Goal: Task Accomplishment & Management: Manage account settings

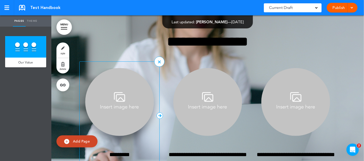
click at [123, 103] on img at bounding box center [119, 102] width 69 height 68
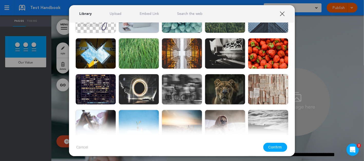
scroll to position [51, 0]
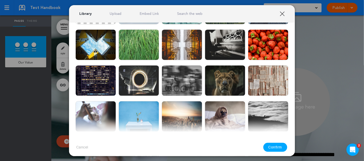
click at [284, 16] on link "XXX" at bounding box center [282, 13] width 5 height 5
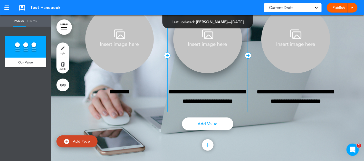
scroll to position [69, 0]
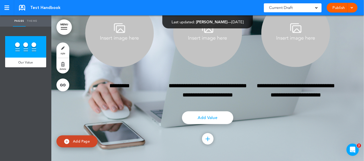
click at [33, 24] on link "Theme" at bounding box center [32, 20] width 13 height 11
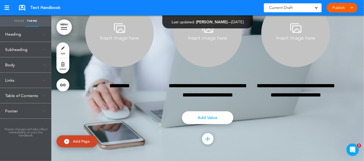
click at [19, 24] on link "Pages" at bounding box center [19, 20] width 13 height 11
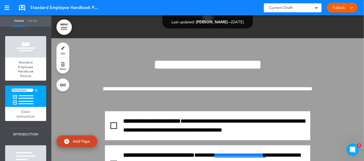
scroll to position [32, 0]
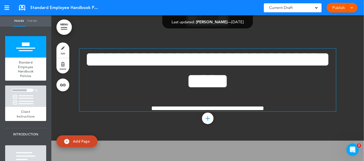
click at [186, 80] on span "**********" at bounding box center [208, 70] width 246 height 43
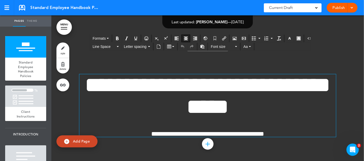
scroll to position [0, 0]
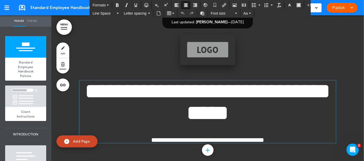
click at [200, 52] on img at bounding box center [207, 50] width 55 height 31
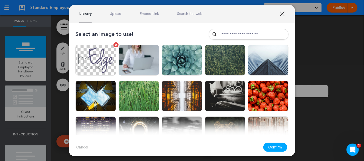
click at [100, 66] on img at bounding box center [95, 60] width 41 height 31
click at [282, 148] on button "Confirm" at bounding box center [275, 147] width 24 height 9
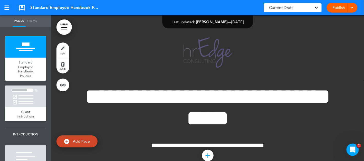
click at [33, 22] on link "Theme" at bounding box center [32, 20] width 13 height 11
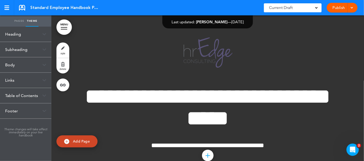
click at [41, 37] on div "Heading" at bounding box center [25, 34] width 51 height 15
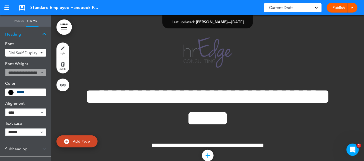
click at [41, 37] on div "Heading" at bounding box center [25, 34] width 51 height 15
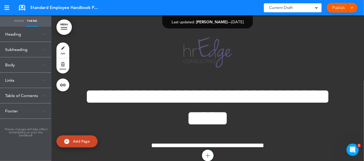
click at [43, 66] on img at bounding box center [44, 65] width 4 height 3
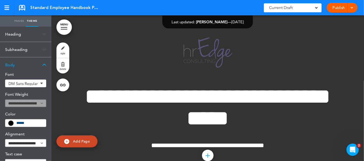
click at [11, 123] on span at bounding box center [10, 123] width 5 height 5
click at [22, 123] on input "******" at bounding box center [29, 124] width 26 height 4
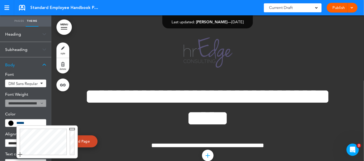
click at [57, 135] on div at bounding box center [43, 142] width 52 height 33
type input "******"
click at [72, 153] on div at bounding box center [72, 142] width 9 height 33
click at [33, 114] on h6 "Color" at bounding box center [25, 114] width 41 height 4
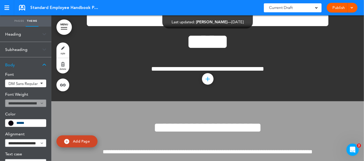
click at [42, 65] on div "Body" at bounding box center [25, 64] width 51 height 15
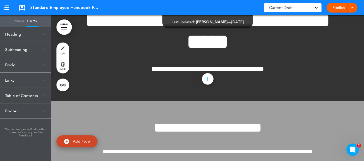
click at [62, 51] on link "style" at bounding box center [62, 50] width 13 height 15
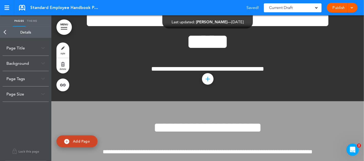
click at [42, 61] on div "Background" at bounding box center [26, 63] width 46 height 15
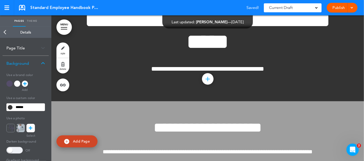
click at [8, 85] on div at bounding box center [9, 84] width 6 height 6
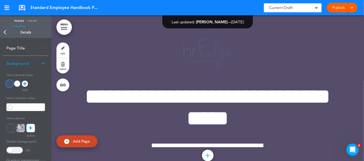
click at [28, 50] on div "Page Title" at bounding box center [26, 48] width 46 height 15
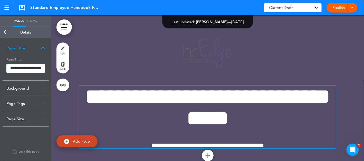
click at [150, 92] on span "**********" at bounding box center [208, 107] width 246 height 43
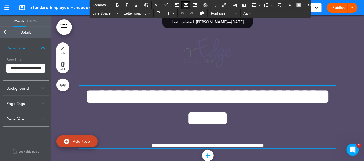
click at [301, 99] on h1 "**********" at bounding box center [207, 108] width 257 height 44
click at [205, 99] on span "**********" at bounding box center [208, 107] width 246 height 43
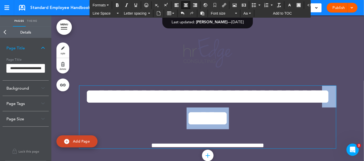
drag, startPoint x: 296, startPoint y: 123, endPoint x: 227, endPoint y: 123, distance: 68.8
click at [227, 123] on h1 "**********" at bounding box center [207, 108] width 257 height 44
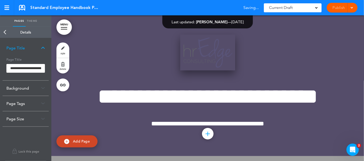
click at [182, 60] on img at bounding box center [207, 53] width 55 height 36
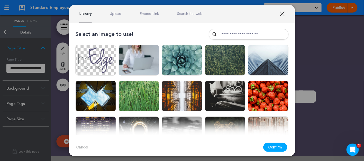
click at [270, 147] on button "Confirm" at bounding box center [275, 147] width 24 height 9
click at [282, 15] on link "XXX" at bounding box center [282, 13] width 5 height 5
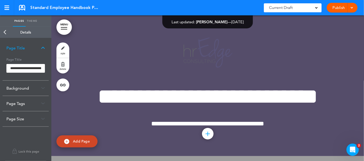
click at [36, 88] on div "Background" at bounding box center [26, 88] width 46 height 15
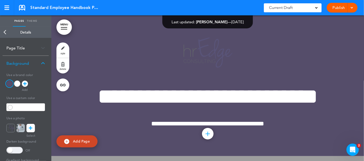
click at [24, 84] on icon at bounding box center [25, 84] width 4 height 6
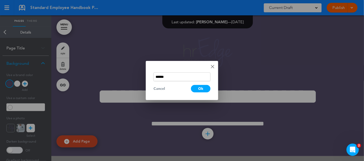
click at [161, 88] on div "Cancel" at bounding box center [159, 88] width 12 height 5
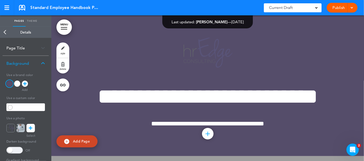
click at [16, 84] on div at bounding box center [17, 84] width 6 height 6
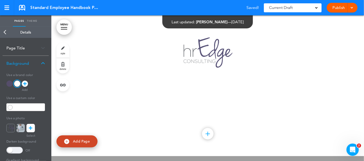
click at [11, 85] on div at bounding box center [9, 84] width 6 height 6
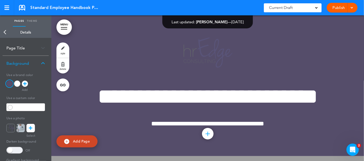
click at [18, 97] on h5 "Use a custom color" at bounding box center [25, 97] width 38 height 7
click at [24, 85] on icon at bounding box center [25, 84] width 4 height 6
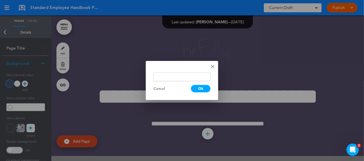
click at [211, 69] on div "Done Change color Cancel Ok" at bounding box center [182, 80] width 72 height 39
click at [211, 67] on link "Done" at bounding box center [213, 67] width 4 height 4
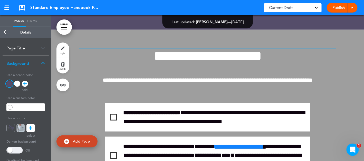
scroll to position [128, 0]
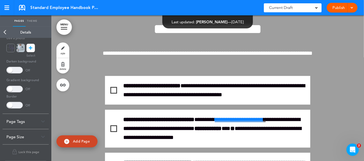
scroll to position [80, 0]
click at [65, 123] on div at bounding box center [207, 158] width 313 height 311
click at [4, 34] on link "Back" at bounding box center [5, 32] width 10 height 11
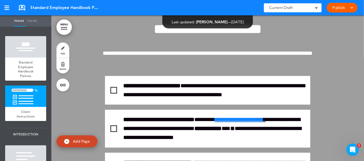
click at [30, 22] on link "Theme" at bounding box center [32, 20] width 13 height 11
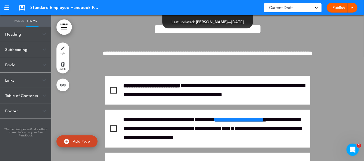
click at [20, 22] on link "Pages" at bounding box center [19, 20] width 13 height 11
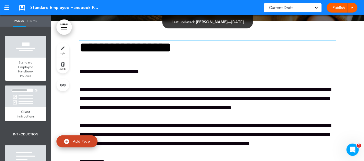
scroll to position [564, 0]
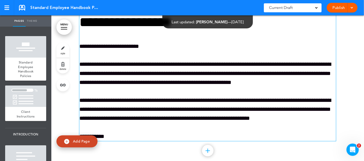
click at [165, 76] on div "**********" at bounding box center [207, 78] width 257 height 126
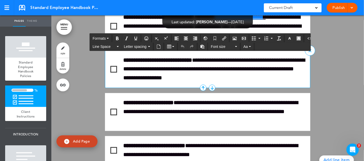
scroll to position [180, 0]
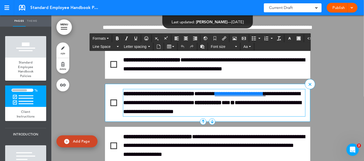
click at [233, 97] on link "**********" at bounding box center [239, 94] width 49 height 6
click at [240, 97] on link "**********" at bounding box center [239, 94] width 49 height 6
click at [242, 97] on link "**********" at bounding box center [239, 94] width 49 height 6
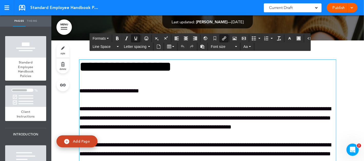
scroll to position [519, 0]
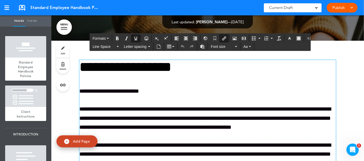
click at [151, 96] on p "**********" at bounding box center [207, 91] width 257 height 9
drag, startPoint x: 158, startPoint y: 112, endPoint x: 110, endPoint y: 113, distance: 47.7
click at [110, 96] on p "**********" at bounding box center [207, 91] width 257 height 9
drag, startPoint x: 123, startPoint y: 112, endPoint x: 176, endPoint y: 119, distance: 52.8
click at [176, 119] on div "**********" at bounding box center [207, 123] width 257 height 126
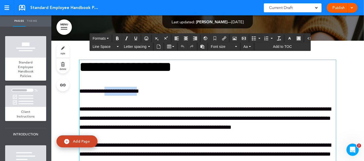
drag, startPoint x: 157, startPoint y: 112, endPoint x: 111, endPoint y: 112, distance: 45.9
click at [111, 96] on p "**********" at bounding box center [207, 91] width 257 height 9
click at [69, 31] on link "MENU" at bounding box center [63, 27] width 15 height 15
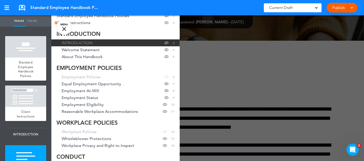
scroll to position [0, 0]
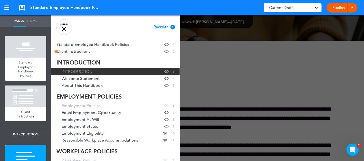
click at [63, 28] on div at bounding box center [64, 29] width 4 height 4
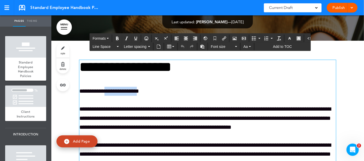
click at [146, 102] on div "**********" at bounding box center [207, 123] width 257 height 126
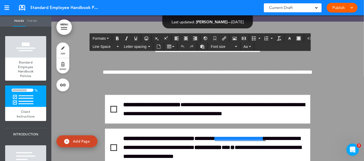
scroll to position [186, 0]
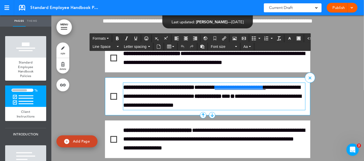
click at [233, 90] on link "**********" at bounding box center [239, 88] width 49 height 6
click at [239, 90] on link "**********" at bounding box center [239, 88] width 49 height 6
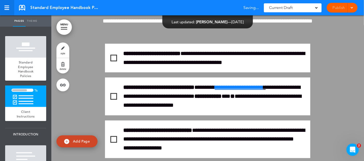
click at [11, 10] on link at bounding box center [7, 7] width 14 height 15
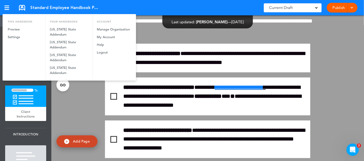
click at [8, 10] on div at bounding box center [182, 80] width 364 height 161
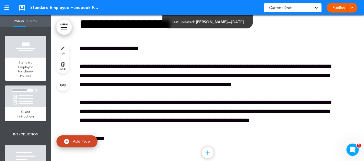
scroll to position [571, 0]
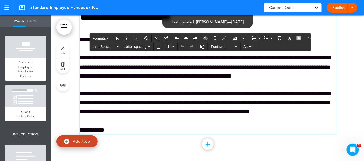
click at [157, 45] on p "**********" at bounding box center [207, 40] width 257 height 9
click at [100, 38] on span "Formats" at bounding box center [99, 38] width 13 height 4
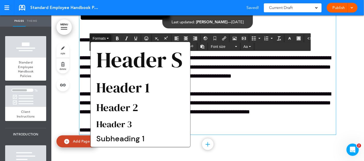
click at [100, 38] on span "Formats" at bounding box center [99, 38] width 13 height 4
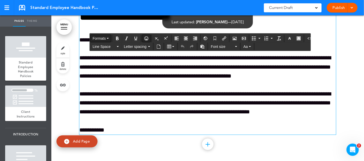
click at [148, 38] on button "button" at bounding box center [146, 38] width 8 height 7
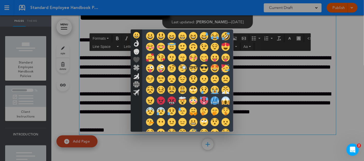
click at [115, 62] on div at bounding box center [182, 80] width 364 height 161
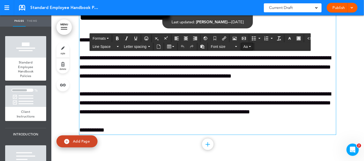
click at [245, 46] on span "Aa" at bounding box center [246, 47] width 4 height 4
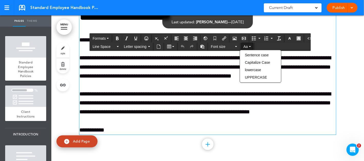
click at [245, 46] on span "Aa" at bounding box center [246, 47] width 4 height 4
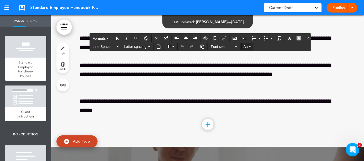
scroll to position [802, 0]
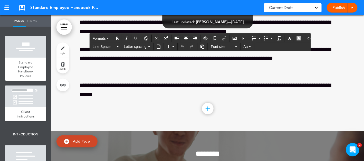
click at [359, 147] on span "2" at bounding box center [360, 145] width 5 height 5
click at [358, 146] on span "2" at bounding box center [360, 145] width 5 height 5
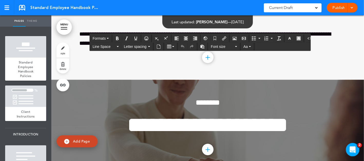
click at [359, 145] on span "2" at bounding box center [360, 145] width 5 height 5
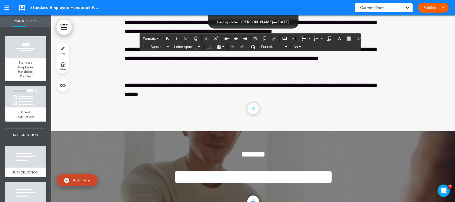
scroll to position [802, 0]
drag, startPoint x: 356, startPoint y: 0, endPoint x: 310, endPoint y: 156, distance: 162.2
click at [310, 156] on div "**********" at bounding box center [253, 177] width 257 height 92
click at [364, 161] on span "2" at bounding box center [451, 186] width 5 height 5
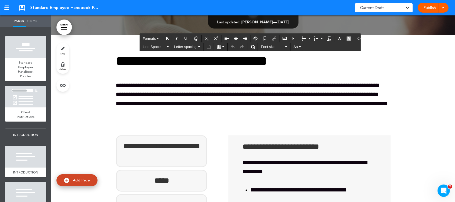
scroll to position [1027, 0]
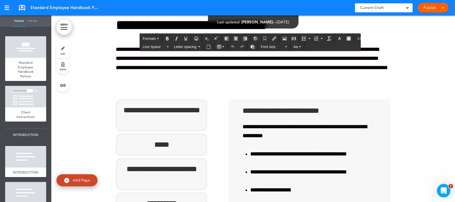
click at [364, 161] on body "Make this page common so it is available in other handbooks. This handbook Prev…" at bounding box center [227, 101] width 455 height 202
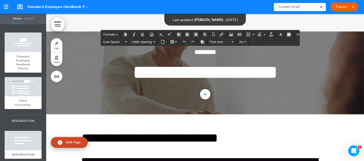
scroll to position [898, 0]
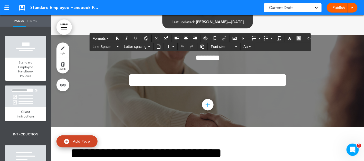
drag, startPoint x: 435, startPoint y: 0, endPoint x: 274, endPoint y: 132, distance: 208.1
click at [273, 128] on div "**********" at bounding box center [207, 81] width 257 height 92
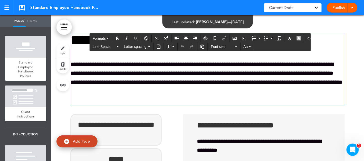
scroll to position [1001, 0]
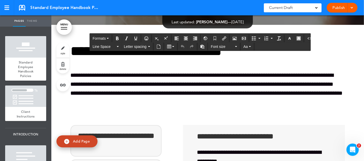
click at [295, 6] on div "Current Draft" at bounding box center [293, 7] width 58 height 9
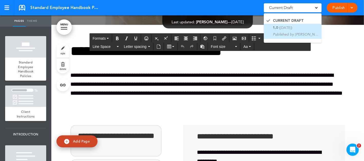
click at [289, 29] on span "(9/9/2025)" at bounding box center [285, 27] width 13 height 5
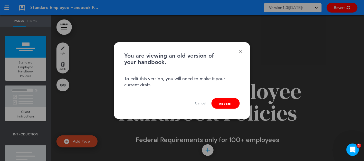
click at [214, 104] on button "Revert" at bounding box center [225, 103] width 28 height 11
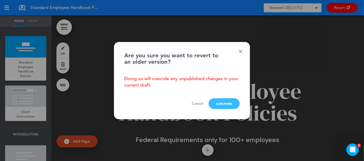
click at [218, 104] on button "Confirm" at bounding box center [224, 104] width 31 height 11
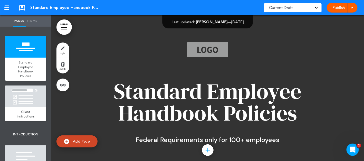
click at [298, 8] on div "Current Draft" at bounding box center [293, 7] width 58 height 9
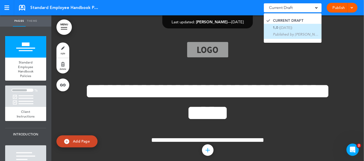
click at [292, 26] on span "([DATE])" at bounding box center [285, 27] width 13 height 5
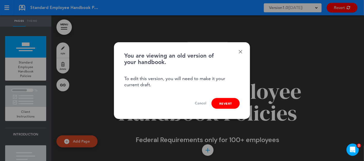
click at [217, 103] on button "Revert" at bounding box center [225, 103] width 28 height 11
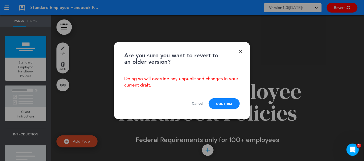
click at [217, 103] on button "Confirm" at bounding box center [224, 104] width 31 height 11
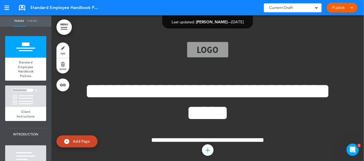
click at [34, 21] on link "Theme" at bounding box center [32, 20] width 13 height 11
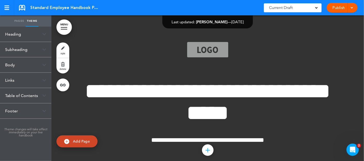
click at [24, 25] on link "Pages" at bounding box center [19, 20] width 13 height 11
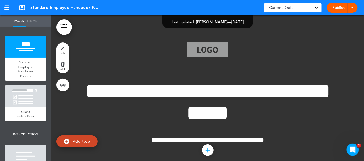
click at [61, 47] on link "style" at bounding box center [62, 50] width 13 height 15
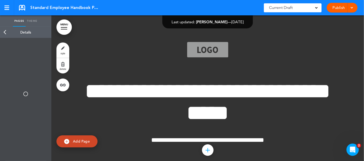
type input "******"
click at [39, 63] on div "Background" at bounding box center [26, 63] width 46 height 15
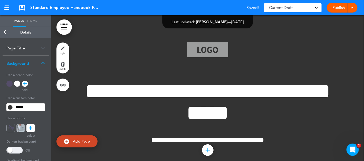
click at [10, 84] on div at bounding box center [9, 84] width 6 height 6
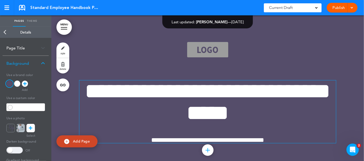
click at [215, 95] on span "**********" at bounding box center [208, 102] width 246 height 43
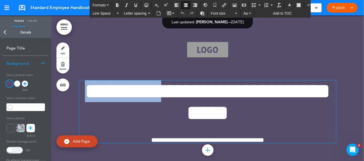
drag, startPoint x: 206, startPoint y: 90, endPoint x: 110, endPoint y: 93, distance: 96.3
click at [110, 93] on h1 "**********" at bounding box center [207, 103] width 257 height 44
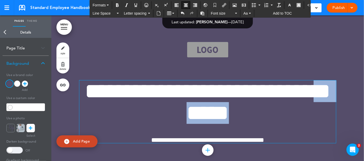
drag, startPoint x: 293, startPoint y: 118, endPoint x: 227, endPoint y: 116, distance: 66.2
click at [227, 116] on span "**********" at bounding box center [208, 102] width 246 height 43
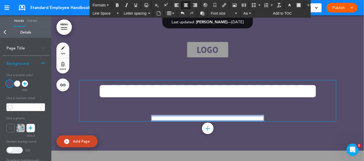
drag, startPoint x: 277, startPoint y: 141, endPoint x: 116, endPoint y: 141, distance: 160.9
click at [116, 122] on h6 "**********" at bounding box center [207, 118] width 257 height 6
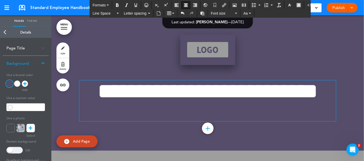
click at [197, 49] on img at bounding box center [207, 50] width 55 height 31
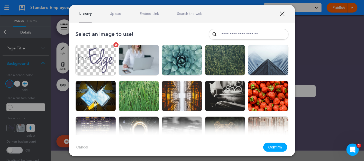
click at [94, 59] on img at bounding box center [95, 60] width 41 height 31
click at [272, 147] on button "Confirm" at bounding box center [275, 147] width 24 height 9
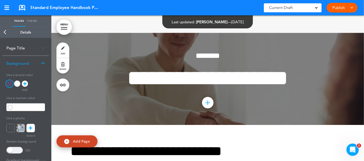
scroll to position [949, 0]
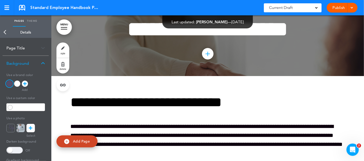
click at [1, 32] on link "Back" at bounding box center [5, 32] width 10 height 11
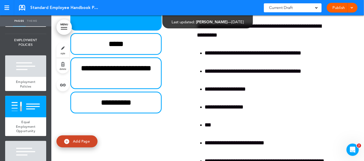
scroll to position [1129, 0]
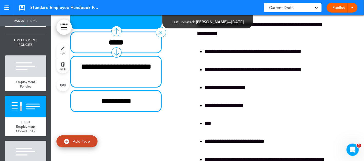
click at [122, 53] on div "*****" at bounding box center [115, 43] width 91 height 22
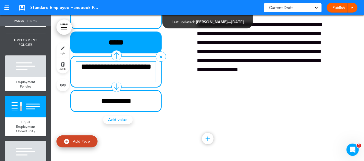
click at [125, 82] on h6 "**********" at bounding box center [116, 72] width 80 height 20
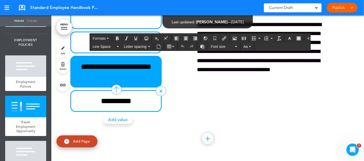
click at [135, 112] on div "**********" at bounding box center [115, 101] width 91 height 22
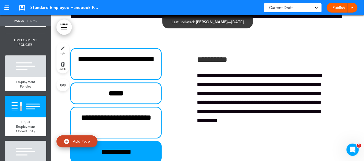
scroll to position [1078, 0]
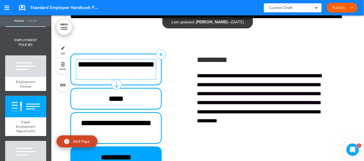
click at [141, 80] on h6 "**********" at bounding box center [116, 70] width 80 height 20
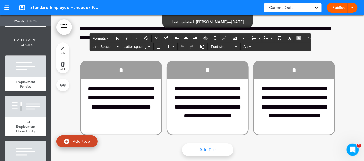
scroll to position [1796, 0]
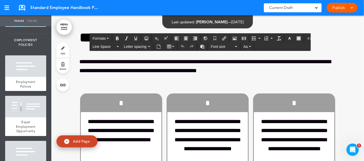
click at [65, 56] on link "style" at bounding box center [62, 50] width 13 height 15
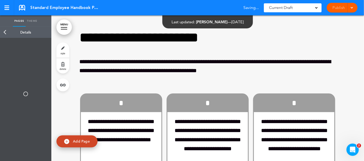
type input "******"
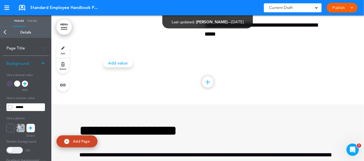
scroll to position [1283, 0]
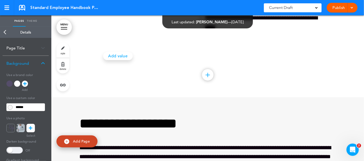
click at [12, 83] on div at bounding box center [9, 84] width 6 height 6
click at [117, 78] on div "Add collapsible section ? In order to add a collapsible section, only solid bac…" at bounding box center [207, 71] width 275 height 13
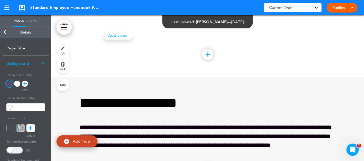
scroll to position [1335, 0]
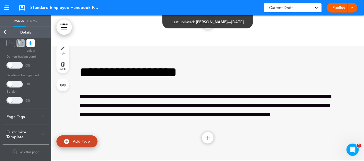
click at [38, 116] on div "Page Tags" at bounding box center [26, 116] width 46 height 15
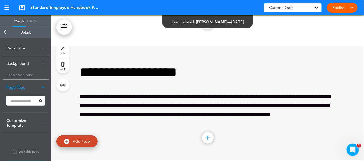
scroll to position [0, 0]
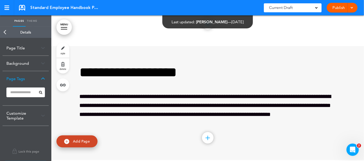
click at [37, 82] on div "Page Tags" at bounding box center [26, 78] width 46 height 15
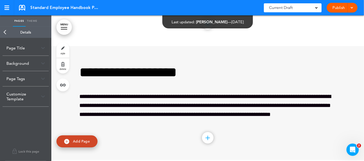
click at [66, 53] on link "style" at bounding box center [62, 50] width 13 height 15
click at [30, 21] on link "Theme" at bounding box center [32, 20] width 13 height 11
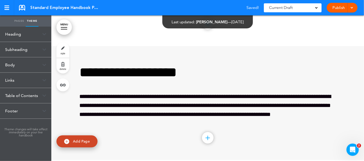
click at [20, 23] on link "Pages" at bounding box center [19, 20] width 13 height 11
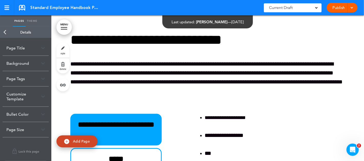
scroll to position [975, 0]
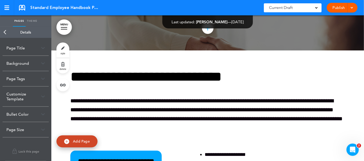
click at [63, 51] on link "style" at bounding box center [62, 50] width 13 height 15
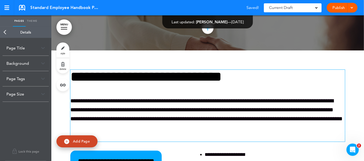
click at [101, 84] on h1 "**********" at bounding box center [207, 77] width 275 height 14
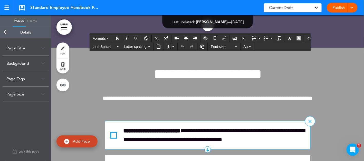
scroll to position [77, 0]
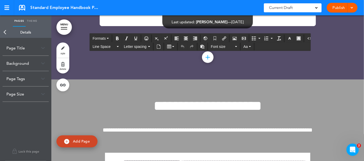
click at [33, 60] on div "Background" at bounding box center [26, 63] width 46 height 15
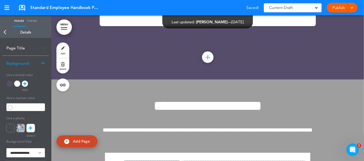
click at [5, 33] on link "Back" at bounding box center [5, 32] width 10 height 11
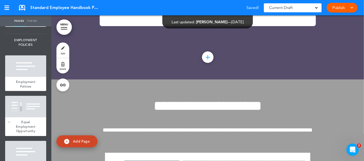
click at [27, 117] on div at bounding box center [25, 107] width 41 height 22
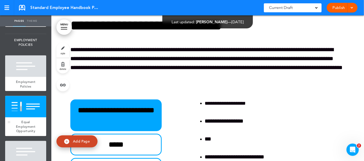
scroll to position [1031, 0]
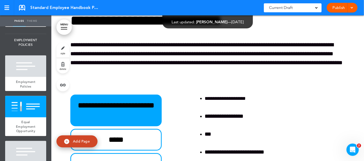
click at [33, 20] on link "Theme" at bounding box center [32, 20] width 13 height 11
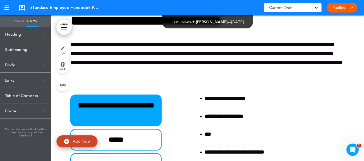
click at [36, 64] on div "Body" at bounding box center [25, 64] width 51 height 15
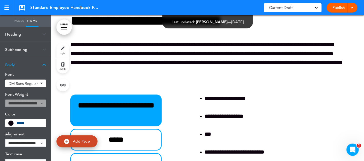
click at [8, 124] on span at bounding box center [10, 123] width 5 height 5
click at [40, 64] on div "Body" at bounding box center [25, 64] width 51 height 15
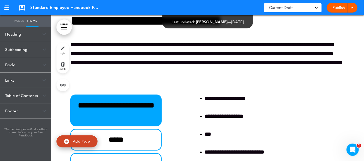
click at [21, 22] on link "Pages" at bounding box center [19, 20] width 13 height 11
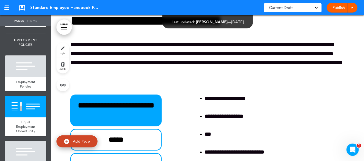
click at [34, 20] on link "Theme" at bounding box center [32, 20] width 13 height 11
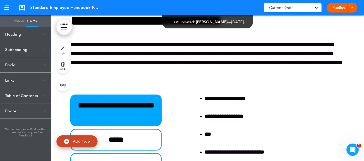
click at [64, 31] on link "MENU" at bounding box center [63, 27] width 15 height 15
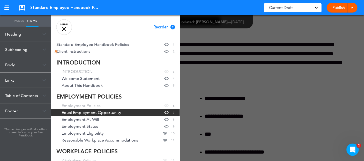
click at [64, 31] on link "MENU" at bounding box center [63, 27] width 15 height 15
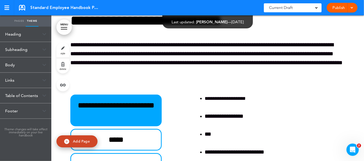
click at [16, 21] on link "Pages" at bounding box center [19, 20] width 13 height 11
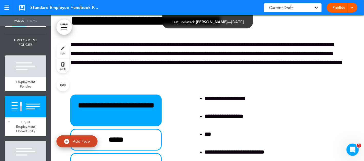
click at [9, 122] on div at bounding box center [9, 122] width 3 height 0
click at [18, 117] on div at bounding box center [25, 107] width 41 height 22
click at [32, 20] on link "Theme" at bounding box center [32, 20] width 13 height 11
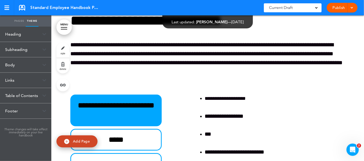
click at [60, 49] on link "style" at bounding box center [62, 50] width 13 height 15
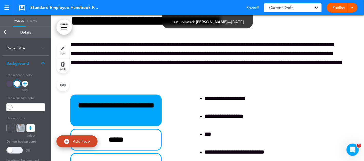
click at [9, 84] on div at bounding box center [9, 84] width 6 height 6
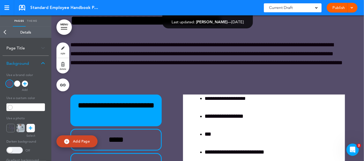
click at [18, 85] on div at bounding box center [17, 84] width 6 height 6
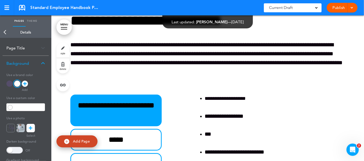
click at [24, 83] on icon at bounding box center [25, 84] width 4 height 6
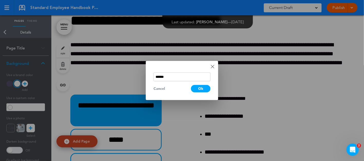
click at [162, 90] on div "Cancel" at bounding box center [159, 88] width 12 height 5
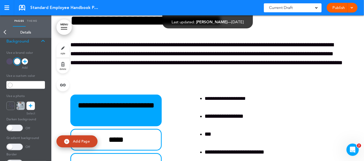
scroll to position [51, 0]
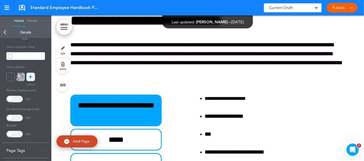
click at [12, 118] on span at bounding box center [14, 118] width 16 height 7
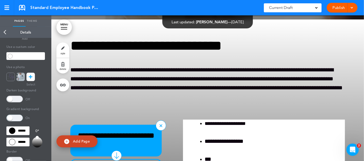
scroll to position [1006, 0]
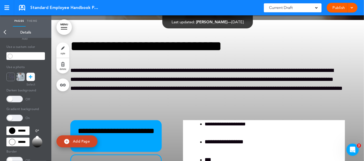
click at [20, 119] on span at bounding box center [14, 118] width 16 height 7
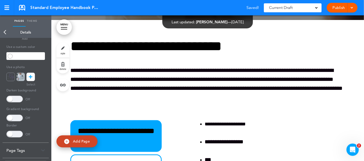
click at [12, 100] on span at bounding box center [14, 99] width 16 height 7
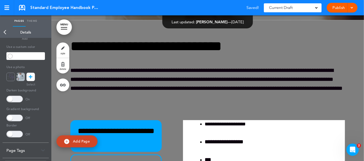
click at [14, 99] on span at bounding box center [14, 99] width 16 height 7
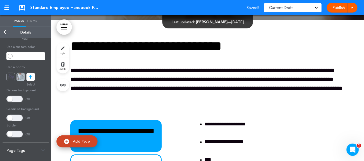
click at [11, 134] on span at bounding box center [14, 134] width 16 height 7
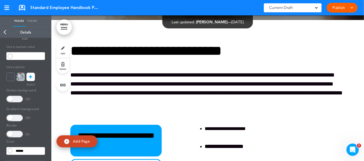
click at [12, 150] on span at bounding box center [10, 151] width 5 height 5
click at [19, 150] on input "******" at bounding box center [29, 151] width 31 height 7
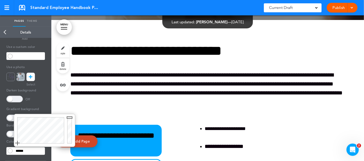
click at [7, 116] on span at bounding box center [14, 118] width 16 height 7
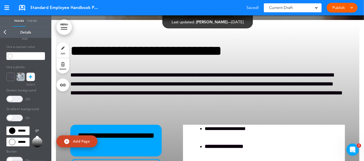
click at [14, 132] on span at bounding box center [12, 131] width 6 height 6
click at [19, 131] on input "******" at bounding box center [17, 131] width 23 height 9
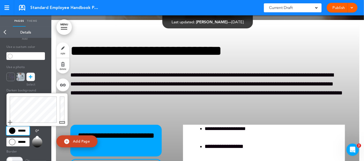
type input "******"
click at [62, 107] on div at bounding box center [62, 110] width 9 height 33
click at [47, 129] on div "**********" at bounding box center [26, 105] width 46 height 170
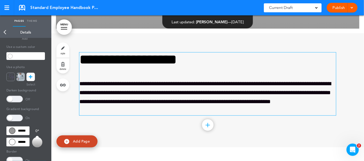
scroll to position [1391, 0]
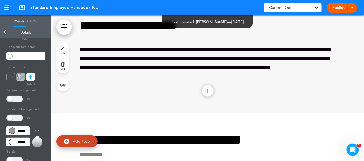
click at [121, 94] on div "Add collapsible section ? In order to add a collapsible section, only solid bac…" at bounding box center [207, 93] width 257 height 4
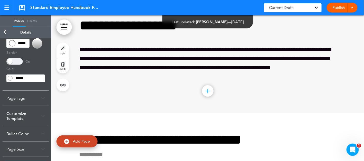
scroll to position [154, 0]
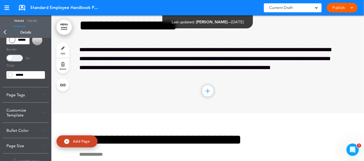
click at [6, 34] on link "Back" at bounding box center [5, 32] width 10 height 11
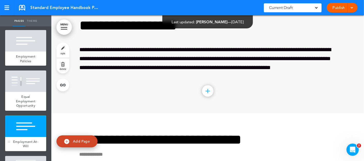
scroll to position [308, 0]
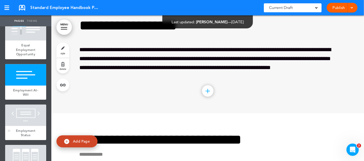
click at [25, 124] on div at bounding box center [25, 116] width 41 height 22
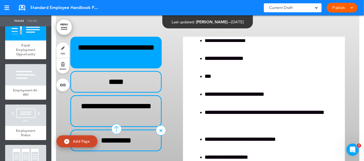
scroll to position [1074, 0]
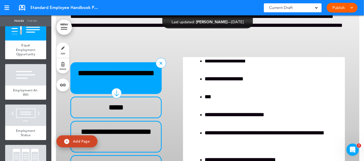
click at [137, 88] on h6 "**********" at bounding box center [116, 78] width 80 height 20
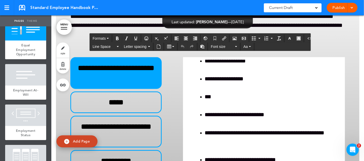
click at [64, 54] on span "style" at bounding box center [63, 53] width 5 height 3
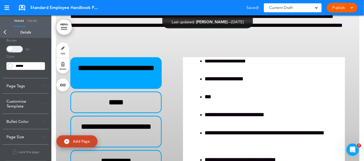
click at [40, 119] on div "Bullet Color" at bounding box center [26, 121] width 46 height 15
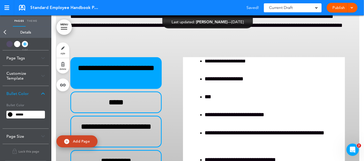
scroll to position [23, 0]
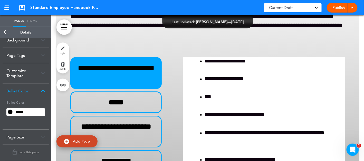
click at [12, 112] on span at bounding box center [10, 112] width 5 height 5
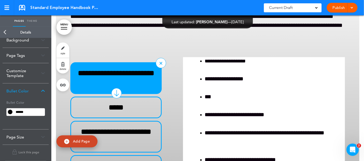
click at [92, 88] on h6 "**********" at bounding box center [116, 78] width 80 height 20
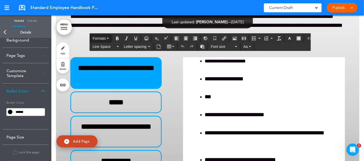
click at [107, 38] on icon "button" at bounding box center [108, 38] width 2 height 1
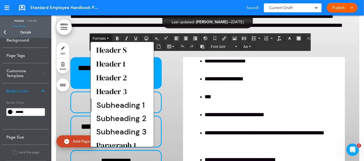
click at [107, 38] on icon "button" at bounding box center [108, 38] width 2 height 1
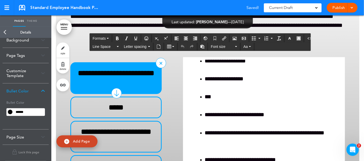
click at [138, 88] on h6 "**********" at bounding box center [116, 78] width 80 height 20
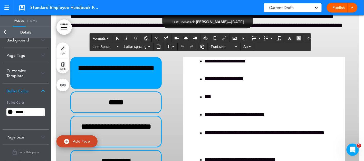
click at [11, 113] on span at bounding box center [10, 112] width 5 height 5
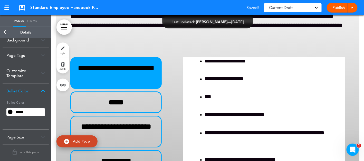
click at [25, 112] on input "******" at bounding box center [29, 112] width 31 height 7
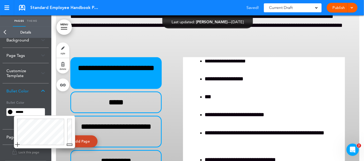
click at [51, 125] on div at bounding box center [40, 132] width 52 height 33
click at [42, 103] on h5 "Bullet Color" at bounding box center [25, 102] width 38 height 7
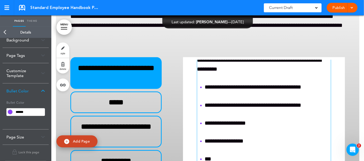
scroll to position [10, 0]
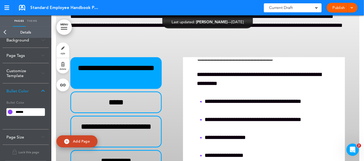
click at [28, 113] on input "******" at bounding box center [29, 112] width 31 height 7
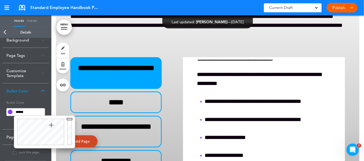
type input "******"
click at [70, 143] on div at bounding box center [70, 132] width 9 height 33
click at [24, 102] on h5 "Bullet Color" at bounding box center [25, 102] width 38 height 7
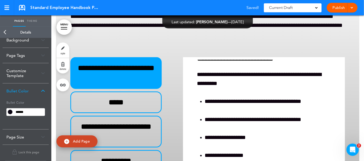
click at [34, 91] on div "Bullet Color" at bounding box center [26, 91] width 46 height 15
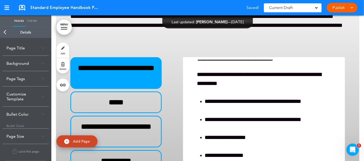
scroll to position [0, 0]
click at [37, 80] on div "Page Tags" at bounding box center [26, 78] width 46 height 15
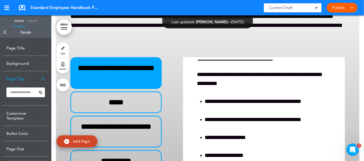
click at [37, 80] on div "Page Tags" at bounding box center [26, 78] width 46 height 15
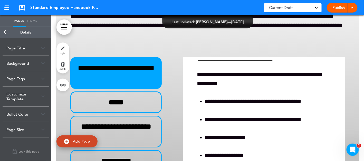
click at [37, 98] on div "Customize Template" at bounding box center [26, 97] width 46 height 20
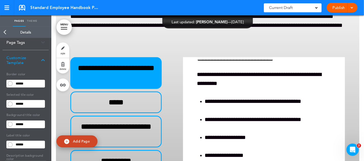
scroll to position [25, 0]
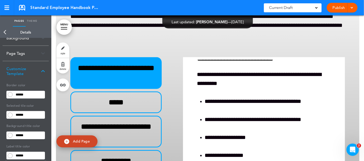
click at [21, 117] on input "******" at bounding box center [29, 115] width 31 height 7
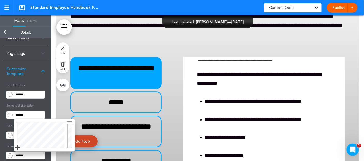
click at [49, 132] on div at bounding box center [40, 135] width 52 height 33
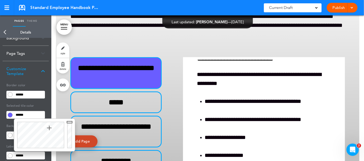
click at [49, 128] on div at bounding box center [40, 135] width 52 height 33
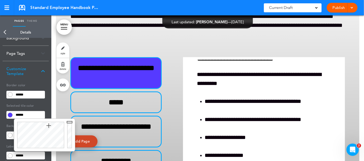
click at [49, 126] on div at bounding box center [40, 135] width 52 height 33
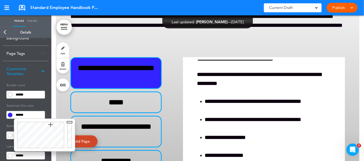
click at [51, 125] on div at bounding box center [40, 135] width 52 height 33
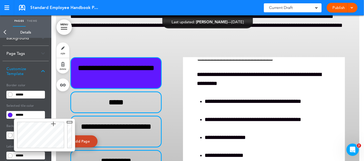
click at [53, 124] on div at bounding box center [40, 135] width 52 height 33
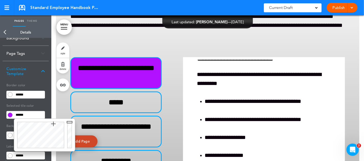
click at [53, 123] on div at bounding box center [40, 135] width 52 height 33
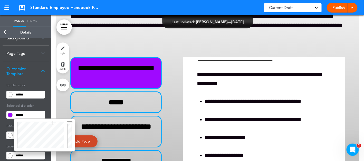
click at [52, 127] on div at bounding box center [40, 135] width 52 height 33
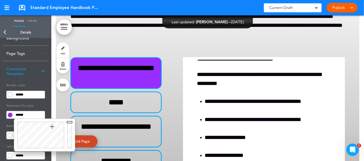
click at [51, 130] on div at bounding box center [40, 135] width 52 height 33
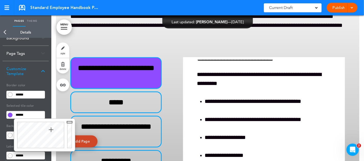
click at [49, 127] on div at bounding box center [40, 135] width 52 height 33
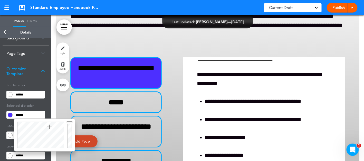
click at [62, 137] on div at bounding box center [40, 135] width 52 height 33
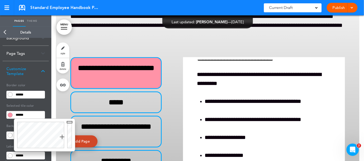
type input "******"
click at [55, 148] on div at bounding box center [40, 135] width 52 height 33
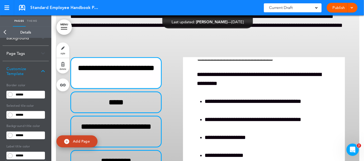
click at [10, 134] on span at bounding box center [10, 135] width 5 height 5
click at [17, 94] on input "******" at bounding box center [29, 94] width 31 height 7
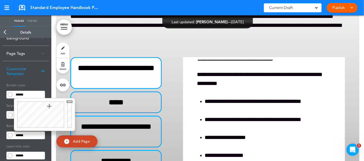
click at [49, 107] on div at bounding box center [40, 115] width 52 height 33
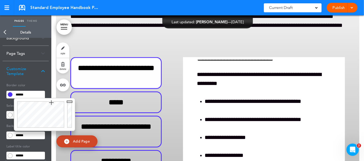
click at [51, 103] on div at bounding box center [40, 115] width 52 height 33
type input "******"
click at [69, 115] on div at bounding box center [70, 115] width 9 height 33
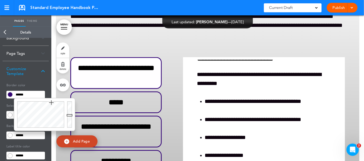
click at [39, 85] on h5 "Border color" at bounding box center [25, 84] width 38 height 7
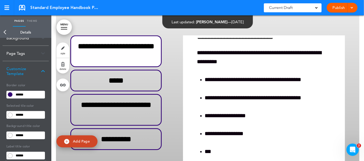
scroll to position [1125, 0]
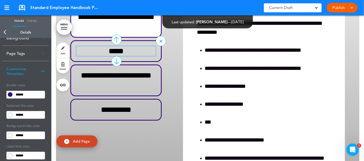
click at [102, 56] on h6 "*****" at bounding box center [116, 51] width 80 height 10
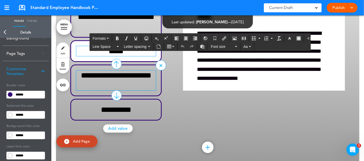
click at [89, 91] on h6 "**********" at bounding box center [116, 81] width 80 height 20
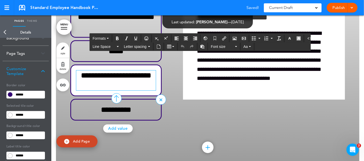
click at [132, 121] on div "**********" at bounding box center [115, 110] width 91 height 22
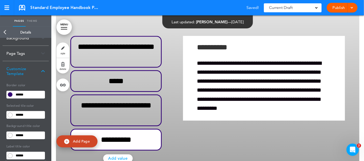
scroll to position [1099, 0]
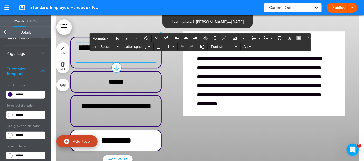
click at [139, 63] on h6 "**********" at bounding box center [116, 53] width 80 height 20
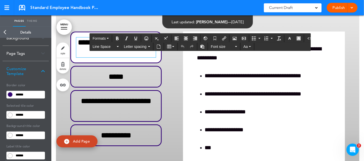
scroll to position [51, 0]
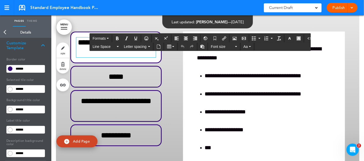
click at [16, 109] on input "******" at bounding box center [29, 109] width 31 height 7
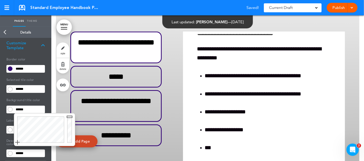
click at [7, 126] on label at bounding box center [9, 130] width 7 height 8
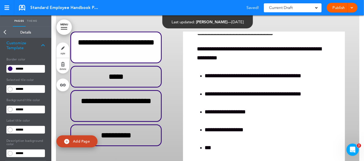
click at [13, 129] on label at bounding box center [9, 130] width 7 height 8
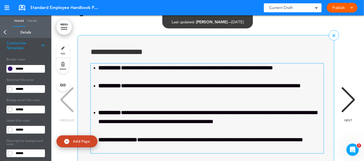
scroll to position [1638, 0]
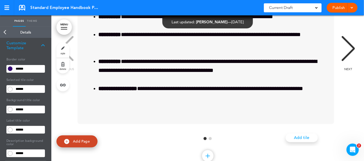
click at [343, 66] on div "NEXT" at bounding box center [349, 54] width 16 height 26
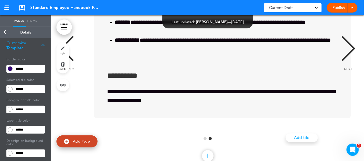
scroll to position [0, 301]
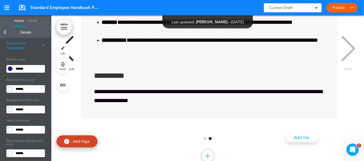
click at [343, 75] on div "**********" at bounding box center [209, 53] width 299 height 129
click at [71, 66] on div "PREVIOUS" at bounding box center [67, 54] width 16 height 26
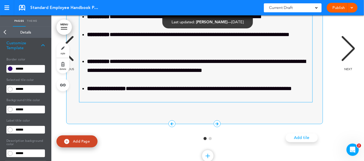
scroll to position [0, 0]
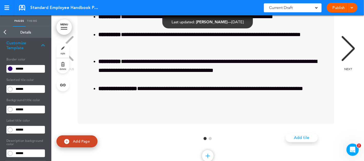
click at [4, 32] on link "Back" at bounding box center [5, 32] width 10 height 11
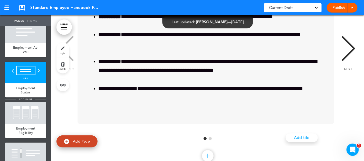
scroll to position [359, 0]
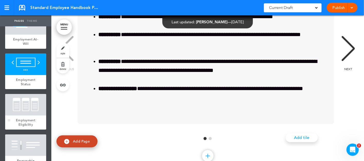
click at [30, 116] on div at bounding box center [25, 105] width 41 height 22
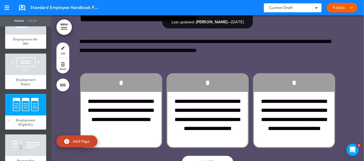
scroll to position [1827, 0]
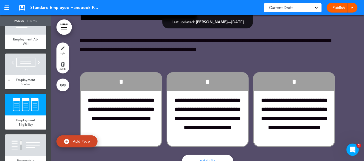
click at [19, 80] on div "Employment Status" at bounding box center [25, 82] width 41 height 14
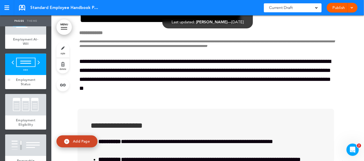
scroll to position [1510, 0]
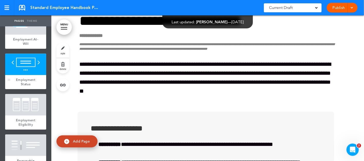
click at [18, 62] on div at bounding box center [25, 65] width 41 height 22
click at [38, 20] on ul "Pages Theme" at bounding box center [25, 20] width 51 height 11
click at [38, 20] on link "Theme" at bounding box center [32, 20] width 13 height 11
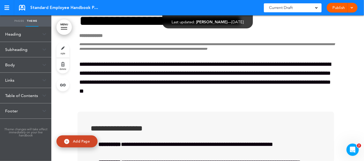
click at [62, 51] on link "style" at bounding box center [62, 50] width 13 height 15
type input "***"
type input "******"
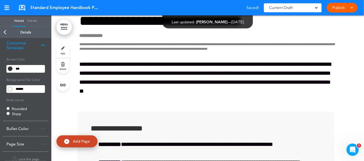
click at [15, 69] on input "***" at bounding box center [29, 68] width 31 height 7
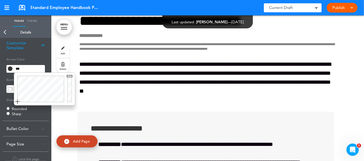
type input "******"
click at [5, 99] on div "Number Color ****** Arrow Color ****** Box Color ****** Arrow Color ****** Box …" at bounding box center [26, 88] width 46 height 66
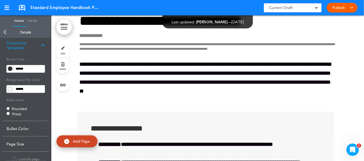
click at [39, 43] on div "Customize Template" at bounding box center [26, 45] width 46 height 20
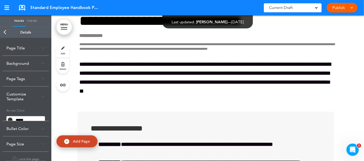
scroll to position [0, 0]
click at [33, 60] on div "Background" at bounding box center [26, 63] width 46 height 15
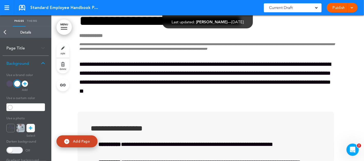
click at [16, 108] on input "text" at bounding box center [29, 107] width 31 height 7
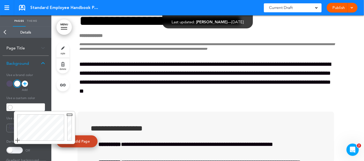
type input "******"
click at [3, 106] on div "**********" at bounding box center [26, 132] width 46 height 123
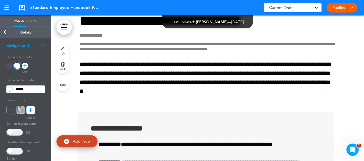
scroll to position [25, 0]
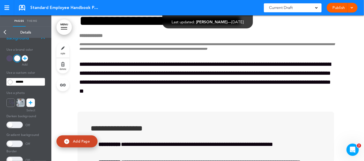
click at [15, 146] on span at bounding box center [14, 144] width 16 height 7
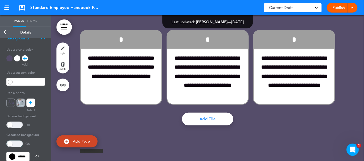
scroll to position [1818, 0]
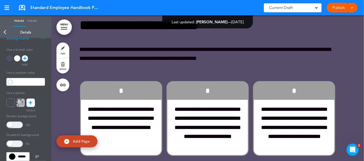
click at [8, 34] on link "Back" at bounding box center [5, 32] width 10 height 11
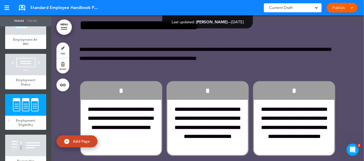
scroll to position [359, 0]
click at [25, 141] on div at bounding box center [25, 146] width 41 height 22
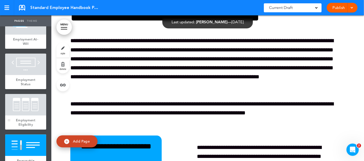
scroll to position [2203, 0]
click at [28, 113] on div at bounding box center [25, 105] width 41 height 22
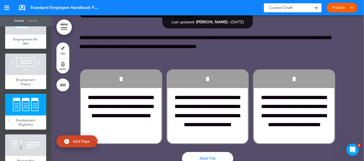
scroll to position [1827, 0]
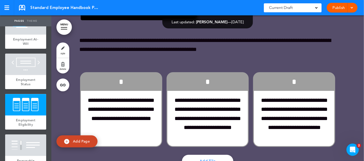
click at [62, 51] on link "style" at bounding box center [62, 50] width 13 height 15
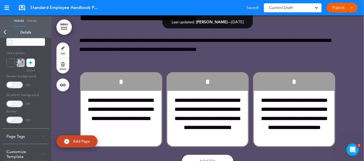
scroll to position [77, 0]
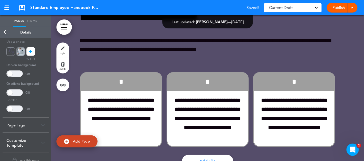
click at [16, 91] on span at bounding box center [14, 93] width 16 height 7
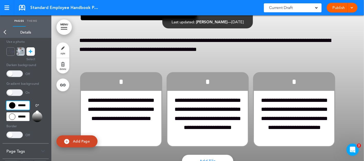
click at [16, 105] on input "******" at bounding box center [17, 105] width 23 height 9
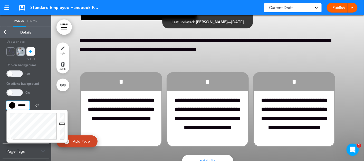
click at [42, 120] on div at bounding box center [33, 126] width 52 height 33
click at [43, 117] on div at bounding box center [33, 126] width 52 height 33
click at [44, 116] on div at bounding box center [33, 126] width 52 height 33
type input "******"
drag, startPoint x: 61, startPoint y: 124, endPoint x: 61, endPoint y: 130, distance: 6.2
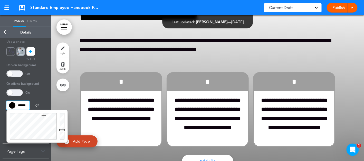
click at [61, 130] on div at bounding box center [62, 126] width 9 height 33
click at [36, 95] on div "On" at bounding box center [25, 93] width 38 height 7
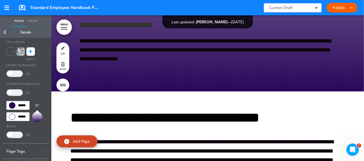
scroll to position [2083, 0]
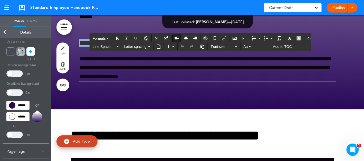
drag, startPoint x: 162, startPoint y: 68, endPoint x: 69, endPoint y: 69, distance: 92.9
click at [109, 38] on button "Formats" at bounding box center [101, 38] width 20 height 7
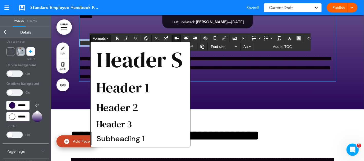
click at [109, 38] on button "Formats" at bounding box center [101, 38] width 20 height 7
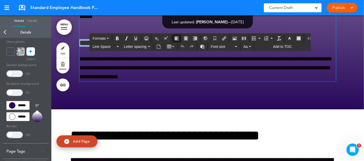
click at [3, 34] on link "Back" at bounding box center [5, 32] width 10 height 11
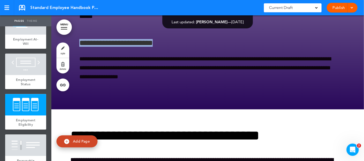
click at [63, 49] on link "style" at bounding box center [62, 50] width 13 height 15
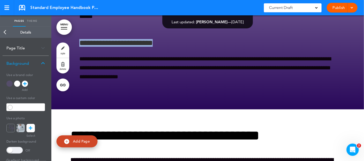
click at [33, 62] on div "Background" at bounding box center [26, 63] width 46 height 15
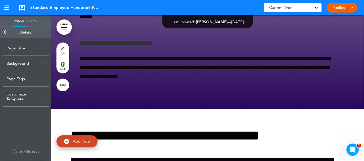
click at [40, 50] on div "Page Title" at bounding box center [26, 48] width 46 height 15
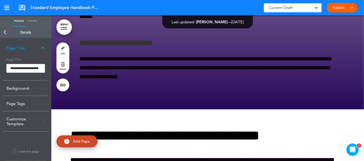
click at [42, 49] on img at bounding box center [43, 48] width 4 height 3
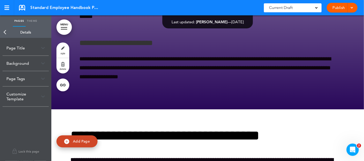
click at [34, 20] on link "Theme" at bounding box center [32, 20] width 13 height 11
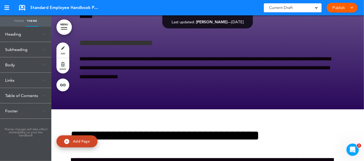
click at [36, 65] on div "Body" at bounding box center [25, 64] width 51 height 15
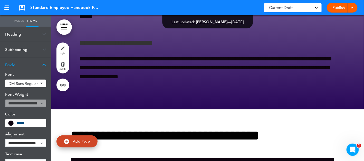
click at [36, 65] on div "Body" at bounding box center [25, 64] width 51 height 15
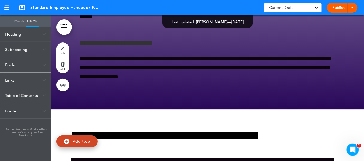
click at [40, 81] on div "Links" at bounding box center [25, 80] width 51 height 15
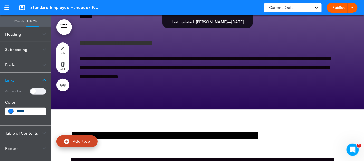
click at [41, 63] on div "Body" at bounding box center [25, 64] width 51 height 15
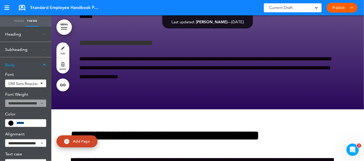
click at [12, 126] on div "******" at bounding box center [25, 124] width 41 height 8
click at [15, 122] on div "******" at bounding box center [25, 124] width 41 height 8
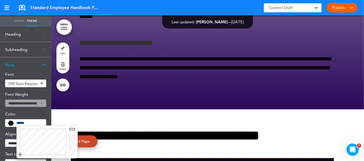
click at [19, 123] on input "******" at bounding box center [29, 124] width 26 height 4
click at [29, 154] on div at bounding box center [43, 142] width 52 height 33
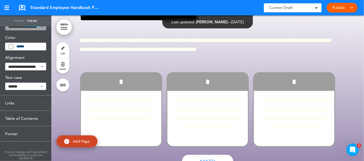
scroll to position [1853, 0]
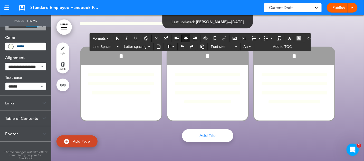
click at [23, 46] on input "*******" at bounding box center [29, 47] width 26 height 5
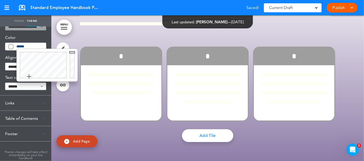
type input "******"
click at [71, 75] on div at bounding box center [72, 65] width 9 height 33
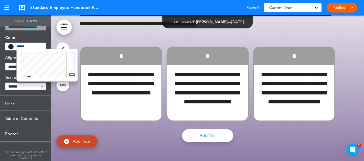
click at [104, 63] on div "**********" at bounding box center [207, 152] width 257 height 377
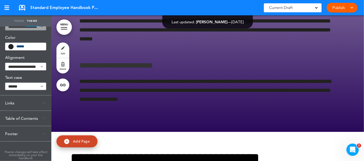
scroll to position [2083, 0]
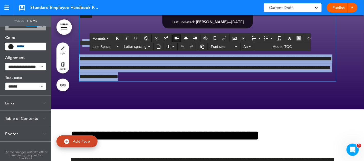
drag, startPoint x: 208, startPoint y: 103, endPoint x: 83, endPoint y: 67, distance: 130.1
click at [83, 67] on div "**********" at bounding box center [207, 4] width 257 height 156
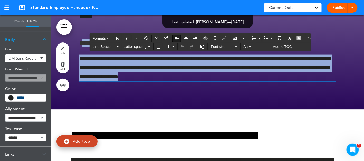
scroll to position [0, 0]
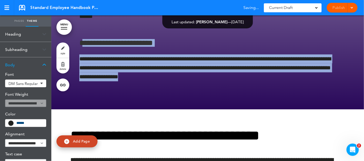
click at [23, 61] on div "Body" at bounding box center [25, 64] width 51 height 15
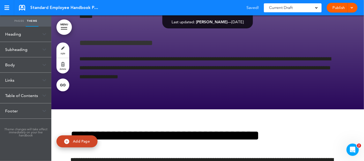
click at [21, 21] on link "Pages" at bounding box center [19, 20] width 13 height 11
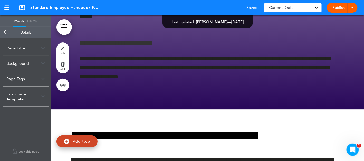
click at [34, 65] on div "Background" at bounding box center [26, 63] width 46 height 15
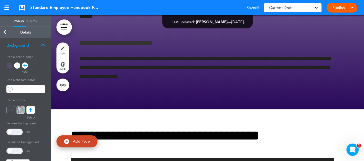
scroll to position [25, 0]
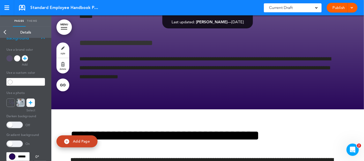
click at [11, 59] on div at bounding box center [9, 58] width 6 height 6
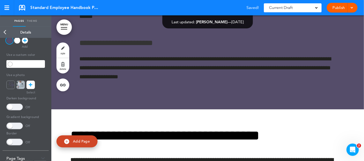
scroll to position [51, 0]
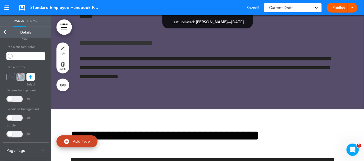
click at [12, 100] on span at bounding box center [14, 99] width 16 height 7
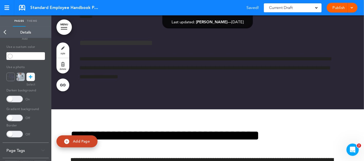
click at [12, 100] on span at bounding box center [14, 99] width 16 height 7
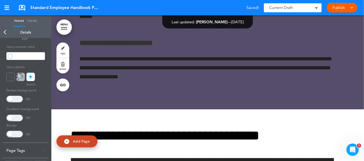
click at [14, 134] on span at bounding box center [14, 134] width 16 height 7
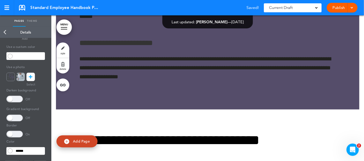
click at [14, 134] on span at bounding box center [14, 134] width 16 height 7
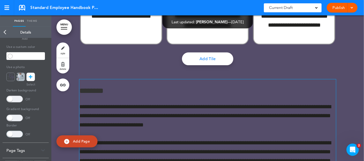
scroll to position [1878, 0]
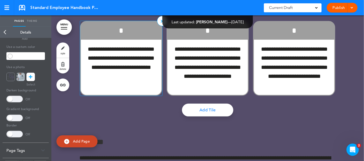
click at [134, 40] on div "*" at bounding box center [121, 31] width 81 height 18
click at [7, 33] on link "Back" at bounding box center [5, 32] width 10 height 11
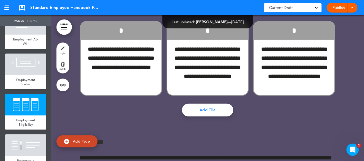
click at [37, 20] on link "Theme" at bounding box center [32, 20] width 13 height 11
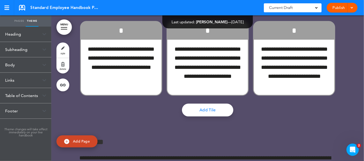
click at [41, 80] on div "Links" at bounding box center [25, 80] width 51 height 15
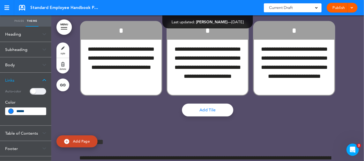
click at [41, 80] on div "Links" at bounding box center [25, 80] width 51 height 15
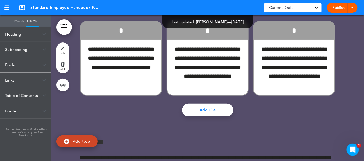
click at [33, 96] on div "Table of Contents" at bounding box center [25, 95] width 51 height 15
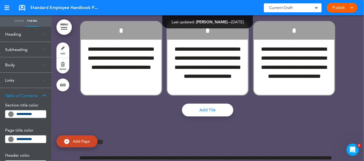
click at [42, 95] on div "Table of Contents" at bounding box center [25, 95] width 51 height 15
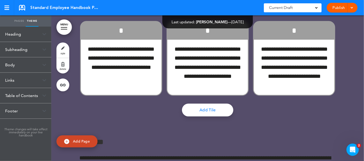
click at [42, 63] on div "Body" at bounding box center [25, 64] width 51 height 15
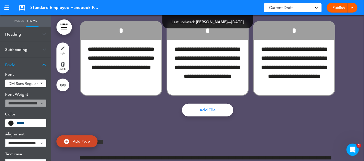
click at [42, 63] on div "Body" at bounding box center [25, 64] width 51 height 15
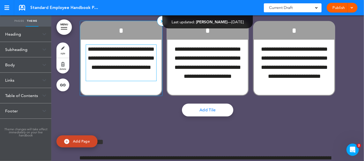
click at [127, 76] on p "**********" at bounding box center [121, 63] width 71 height 36
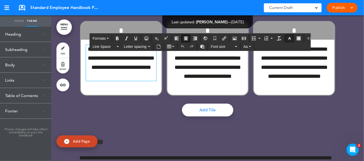
click at [287, 37] on icon "button" at bounding box center [289, 38] width 4 height 4
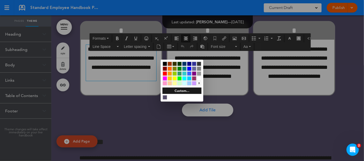
click at [97, 96] on div at bounding box center [182, 80] width 364 height 161
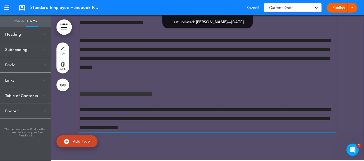
click at [136, 81] on p "**********" at bounding box center [207, 58] width 257 height 45
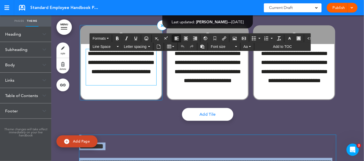
scroll to position [1930, 0]
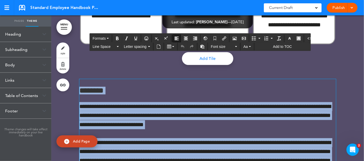
drag, startPoint x: 213, startPoint y: 102, endPoint x: 79, endPoint y: 112, distance: 133.8
click at [79, 112] on div "**********" at bounding box center [207, 157] width 257 height 156
click at [295, 41] on button "button" at bounding box center [299, 38] width 8 height 7
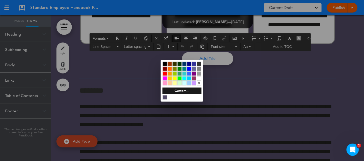
click at [288, 39] on div at bounding box center [182, 80] width 364 height 161
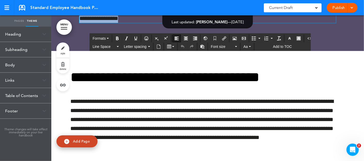
scroll to position [2109, 0]
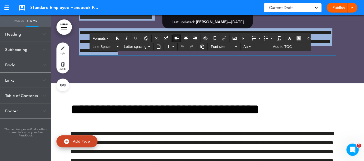
drag, startPoint x: 78, startPoint y: 115, endPoint x: 223, endPoint y: 80, distance: 149.3
click at [287, 39] on icon "button" at bounding box center [289, 38] width 4 height 4
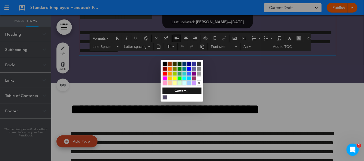
click at [199, 78] on div at bounding box center [199, 78] width 4 height 4
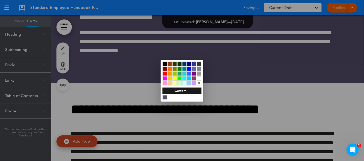
click at [224, 76] on div at bounding box center [182, 80] width 364 height 161
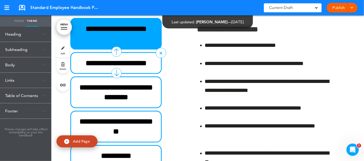
scroll to position [2725, 0]
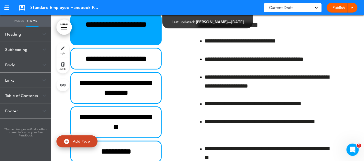
click at [42, 63] on div "Body" at bounding box center [25, 64] width 51 height 15
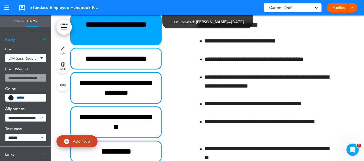
scroll to position [77, 0]
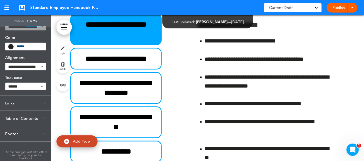
click at [37, 105] on div "Links" at bounding box center [25, 103] width 51 height 15
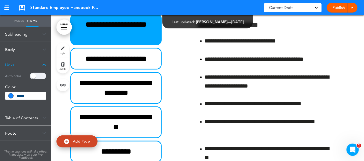
click at [37, 116] on div "Table of Contents" at bounding box center [25, 118] width 51 height 15
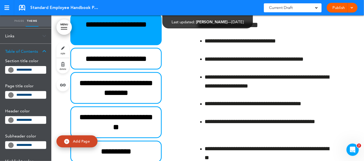
click at [40, 53] on div "Table of Contents" at bounding box center [25, 51] width 51 height 15
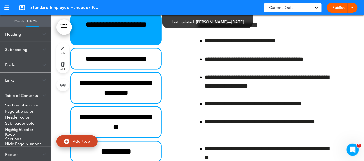
scroll to position [0, 0]
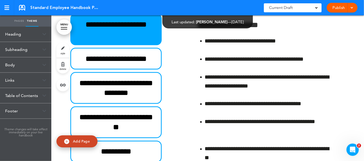
click at [33, 113] on div "Footer" at bounding box center [25, 111] width 51 height 15
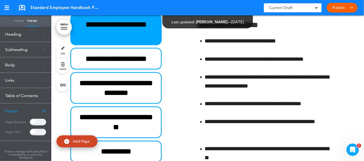
click at [35, 112] on div "Footer" at bounding box center [25, 111] width 51 height 15
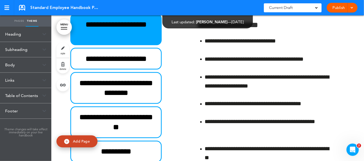
click at [41, 65] on div "Body" at bounding box center [25, 64] width 51 height 15
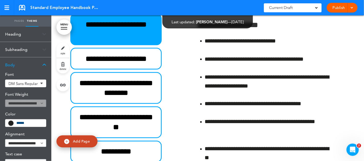
click at [43, 64] on img at bounding box center [44, 65] width 4 height 3
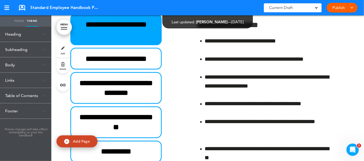
click at [43, 64] on img at bounding box center [44, 65] width 4 height 3
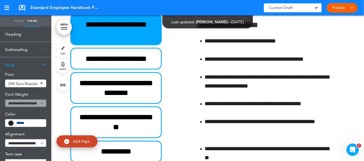
click at [37, 85] on span "DM Sans Regular" at bounding box center [23, 84] width 30 height 4
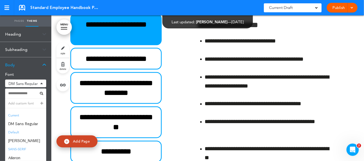
click at [36, 66] on div "Body" at bounding box center [25, 64] width 51 height 15
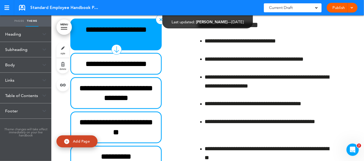
click at [80, 45] on h6 "**********" at bounding box center [116, 35] width 80 height 20
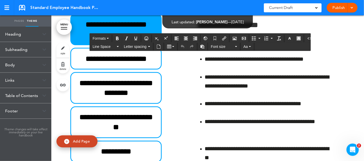
click at [19, 23] on link "Pages" at bounding box center [19, 20] width 13 height 11
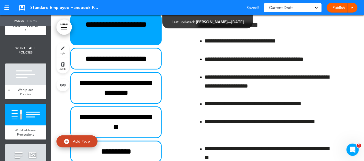
scroll to position [539, 0]
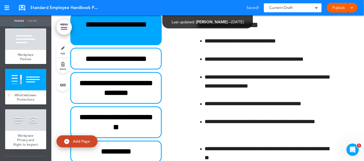
click at [27, 96] on div "Whistleblower Protections" at bounding box center [25, 98] width 41 height 14
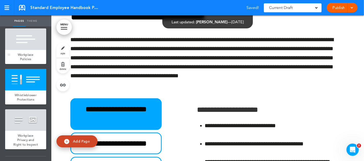
scroll to position [2639, 0]
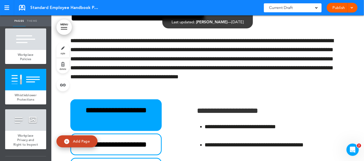
click at [34, 21] on link "Theme" at bounding box center [32, 20] width 13 height 11
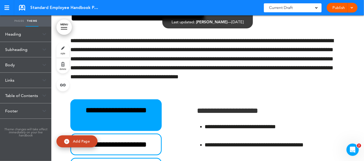
click at [35, 33] on div "Heading" at bounding box center [25, 34] width 51 height 15
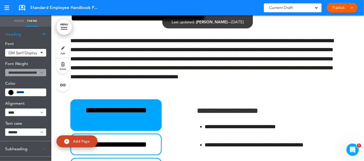
click at [35, 33] on div "Heading" at bounding box center [25, 34] width 51 height 15
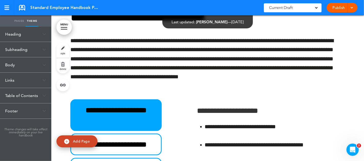
click at [19, 22] on link "Pages" at bounding box center [19, 20] width 13 height 11
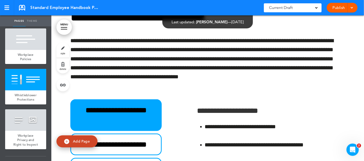
click at [29, 21] on link "Theme" at bounding box center [32, 20] width 13 height 11
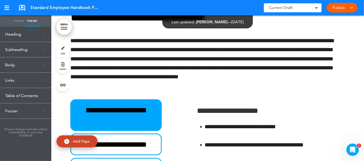
click at [61, 47] on link "style" at bounding box center [62, 50] width 13 height 15
type input "******"
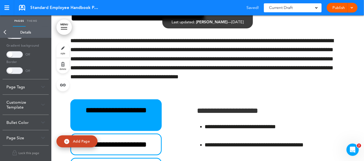
scroll to position [116, 0]
click at [41, 104] on div "Customize Template" at bounding box center [26, 104] width 46 height 20
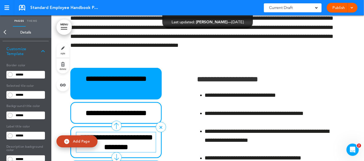
scroll to position [2716, 0]
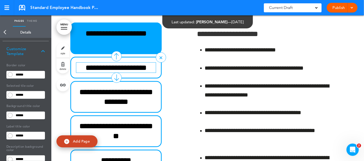
click at [130, 73] on h6 "**********" at bounding box center [116, 68] width 80 height 10
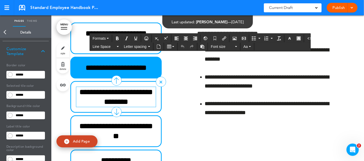
click at [132, 107] on h6 "**********" at bounding box center [116, 97] width 80 height 20
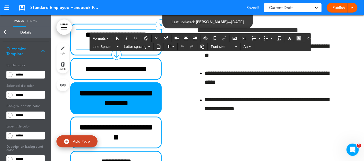
click at [127, 50] on h6 "**********" at bounding box center [116, 40] width 80 height 20
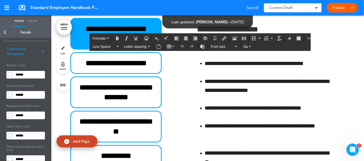
scroll to position [71, 0]
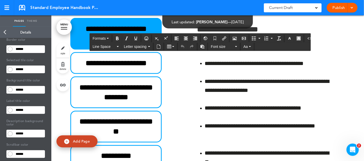
click at [23, 90] on input "******" at bounding box center [29, 89] width 31 height 7
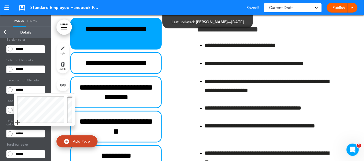
click at [48, 104] on div at bounding box center [40, 110] width 52 height 33
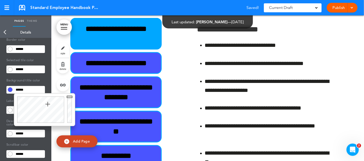
click at [69, 120] on div at bounding box center [70, 110] width 9 height 33
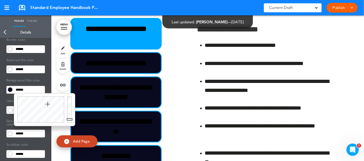
click at [69, 117] on div at bounding box center [70, 110] width 9 height 33
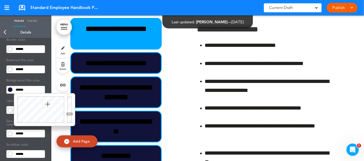
click at [69, 114] on div at bounding box center [70, 110] width 9 height 33
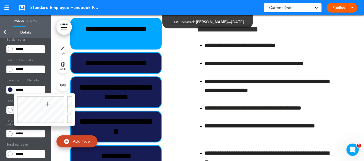
click at [69, 111] on div at bounding box center [70, 110] width 9 height 33
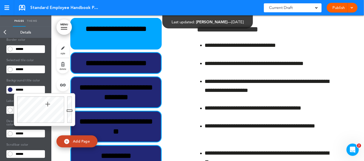
click at [69, 108] on div at bounding box center [70, 110] width 9 height 33
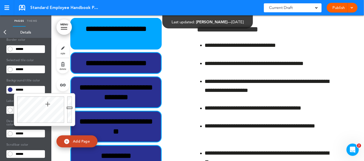
click at [48, 101] on div at bounding box center [40, 110] width 52 height 33
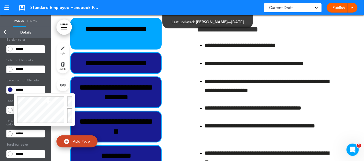
click at [48, 99] on div at bounding box center [40, 110] width 52 height 33
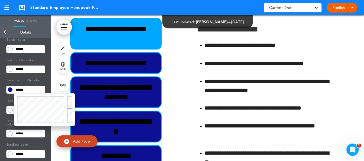
click at [50, 104] on div at bounding box center [40, 110] width 52 height 33
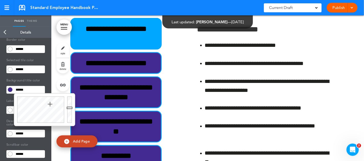
type input "******"
click at [67, 111] on div at bounding box center [70, 110] width 9 height 33
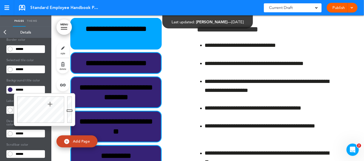
click at [12, 110] on span at bounding box center [10, 110] width 5 height 5
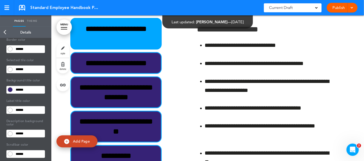
click at [15, 70] on input "******" at bounding box center [29, 69] width 31 height 7
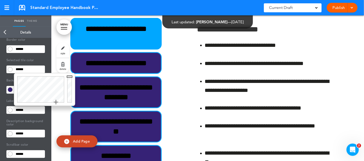
click at [46, 102] on div at bounding box center [40, 89] width 52 height 33
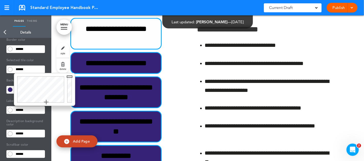
click at [14, 79] on div at bounding box center [40, 89] width 52 height 33
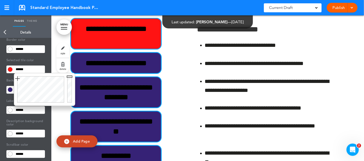
click at [56, 101] on div at bounding box center [40, 89] width 52 height 33
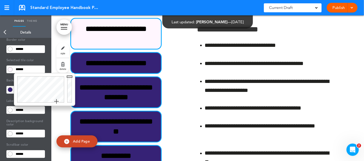
click at [51, 80] on div at bounding box center [40, 89] width 52 height 33
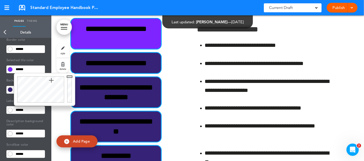
click at [49, 80] on div at bounding box center [40, 89] width 52 height 33
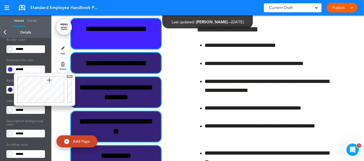
click at [69, 85] on div at bounding box center [70, 89] width 9 height 33
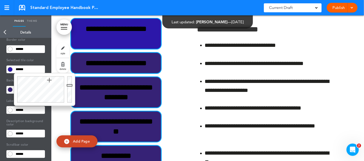
click at [69, 88] on div at bounding box center [70, 89] width 9 height 33
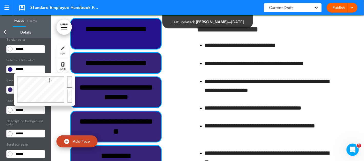
click at [69, 90] on div at bounding box center [70, 89] width 9 height 33
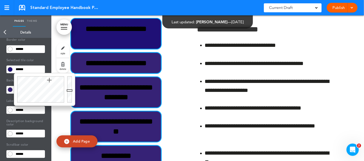
click at [69, 93] on div at bounding box center [70, 89] width 9 height 33
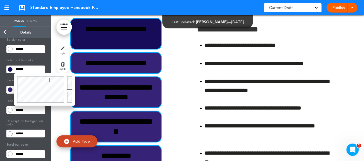
click at [69, 90] on div at bounding box center [70, 89] width 9 height 33
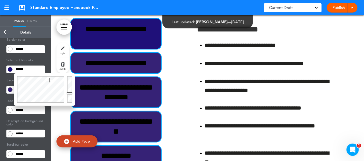
click at [68, 93] on div at bounding box center [70, 89] width 9 height 33
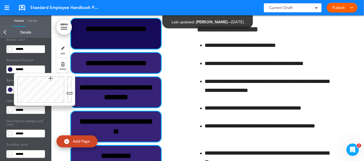
click at [51, 78] on div at bounding box center [40, 89] width 52 height 33
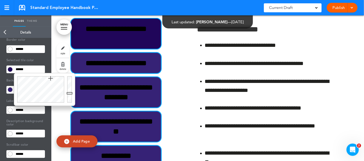
click at [68, 90] on div at bounding box center [70, 89] width 9 height 33
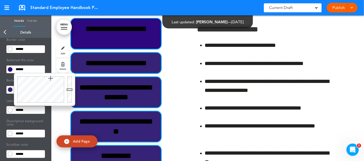
click at [71, 87] on div at bounding box center [70, 89] width 9 height 33
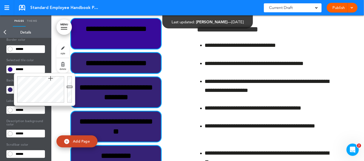
click at [49, 81] on div at bounding box center [40, 89] width 52 height 33
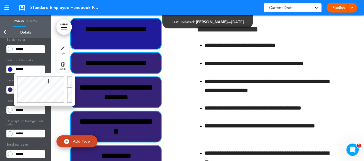
click at [49, 79] on div at bounding box center [40, 89] width 52 height 33
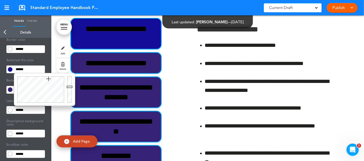
click at [70, 92] on div at bounding box center [70, 89] width 9 height 33
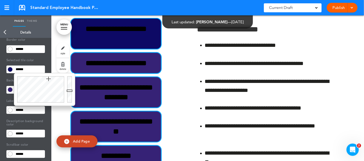
click at [70, 91] on div at bounding box center [70, 89] width 9 height 33
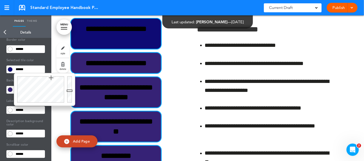
click at [51, 78] on div at bounding box center [40, 89] width 52 height 33
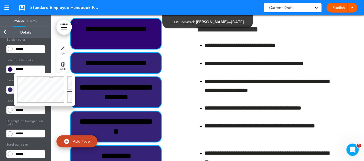
click at [52, 81] on div at bounding box center [40, 89] width 52 height 33
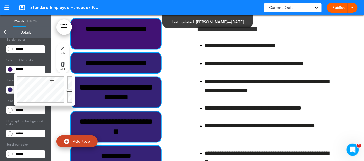
click at [68, 92] on div at bounding box center [70, 89] width 9 height 33
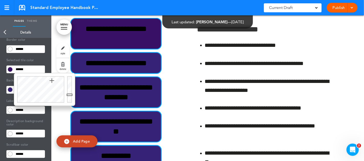
click at [69, 95] on div at bounding box center [70, 89] width 9 height 33
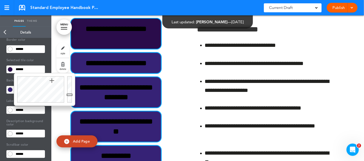
click at [7, 86] on label at bounding box center [9, 90] width 7 height 8
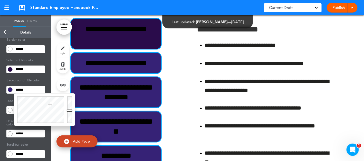
drag, startPoint x: 32, startPoint y: 89, endPoint x: 14, endPoint y: 88, distance: 18.0
click at [14, 88] on input "******" at bounding box center [29, 89] width 31 height 7
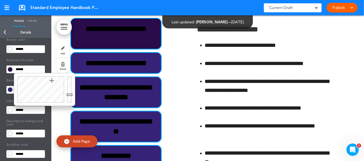
drag, startPoint x: 29, startPoint y: 70, endPoint x: 12, endPoint y: 67, distance: 17.1
click at [12, 67] on div "******" at bounding box center [25, 70] width 38 height 8
paste input "text"
type input "******"
click at [6, 92] on body "Make this page common so it is available in other handbooks. This handbook Prev…" at bounding box center [182, 80] width 364 height 161
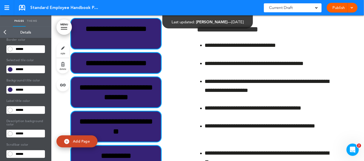
click at [13, 90] on label at bounding box center [9, 90] width 7 height 8
click at [21, 90] on input "******" at bounding box center [29, 89] width 31 height 7
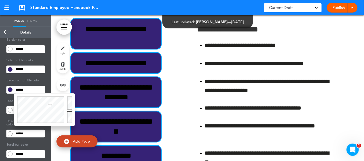
click at [43, 121] on div at bounding box center [40, 110] width 52 height 33
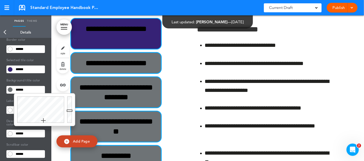
click at [49, 122] on div at bounding box center [40, 110] width 52 height 33
click at [21, 122] on div at bounding box center [40, 110] width 52 height 33
type input "******"
drag, startPoint x: 70, startPoint y: 110, endPoint x: 69, endPoint y: 96, distance: 13.9
click at [69, 96] on div at bounding box center [70, 110] width 9 height 33
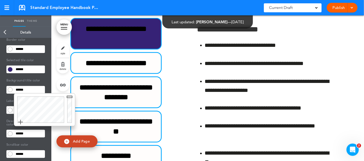
click at [6, 79] on div "Number Color ****** Arrow Color ****** Box Color ****** Arrow Color ****** Box …" at bounding box center [26, 126] width 46 height 180
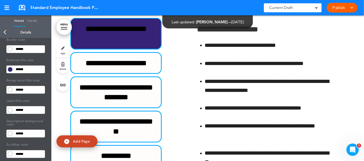
click at [26, 50] on input "******" at bounding box center [29, 49] width 31 height 7
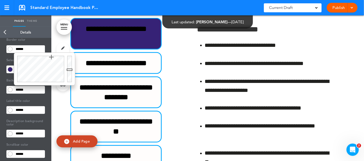
type input "******"
click at [58, 81] on div at bounding box center [40, 69] width 52 height 33
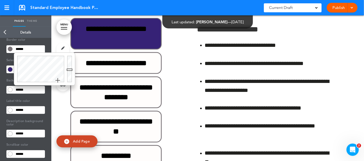
click at [177, 77] on div "**********" at bounding box center [207, 101] width 275 height 166
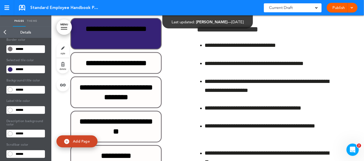
click at [23, 72] on input "******" at bounding box center [29, 69] width 31 height 7
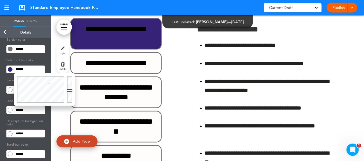
click at [49, 80] on div at bounding box center [40, 89] width 52 height 33
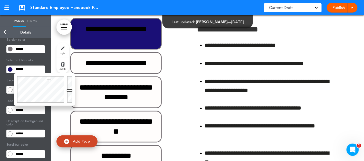
click at [70, 85] on div at bounding box center [70, 89] width 9 height 33
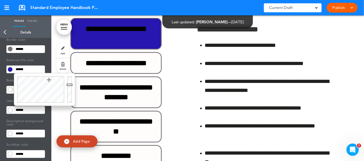
click at [35, 82] on div at bounding box center [40, 89] width 52 height 33
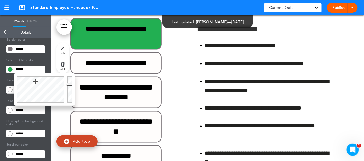
click at [45, 84] on div at bounding box center [40, 89] width 52 height 33
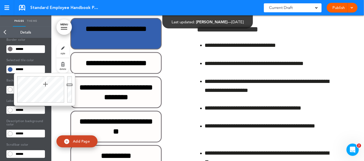
click at [40, 82] on div at bounding box center [40, 89] width 52 height 33
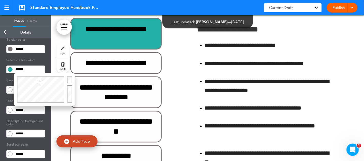
type input "******"
click at [42, 81] on div at bounding box center [40, 89] width 52 height 33
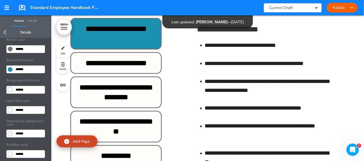
click at [47, 67] on div "Number Color ****** Arrow Color ****** Box Color ****** Arrow Color ****** Box …" at bounding box center [26, 126] width 46 height 180
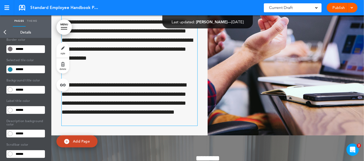
scroll to position [0, 0]
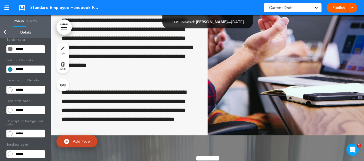
click at [6, 34] on link "Back" at bounding box center [5, 32] width 10 height 11
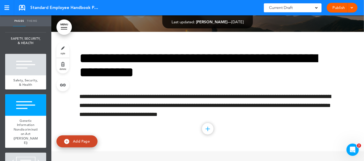
scroll to position [838, 0]
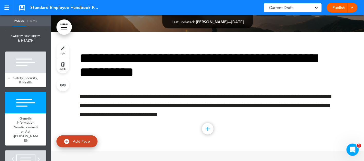
click at [27, 85] on span "Safety, Security, & Health" at bounding box center [25, 80] width 24 height 9
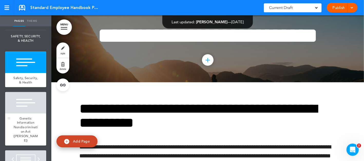
click at [27, 114] on div at bounding box center [25, 103] width 41 height 22
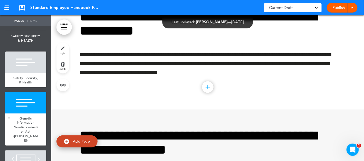
scroll to position [915, 0]
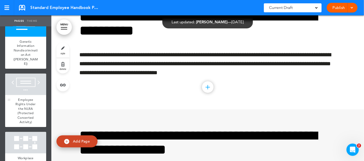
click at [30, 95] on div at bounding box center [25, 85] width 41 height 22
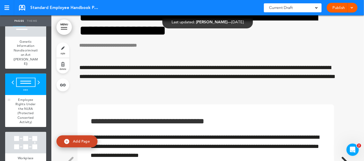
scroll to position [967, 0]
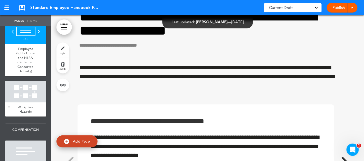
click at [30, 103] on div at bounding box center [25, 92] width 41 height 22
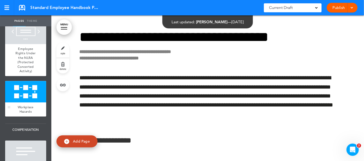
scroll to position [4372, 0]
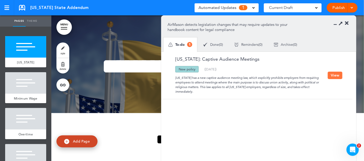
click at [330, 77] on button "View" at bounding box center [335, 75] width 15 height 7
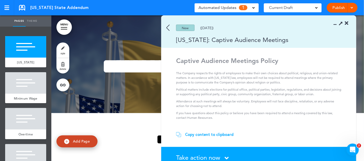
click at [226, 156] on icon at bounding box center [227, 158] width 4 height 6
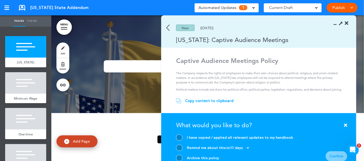
click at [209, 158] on div "Archive this policy" at bounding box center [203, 158] width 32 height 5
click at [181, 159] on div at bounding box center [179, 158] width 6 height 6
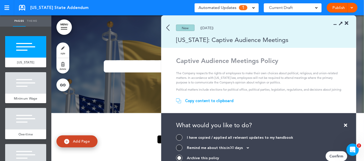
click at [336, 153] on div "Confirm" at bounding box center [337, 157] width 22 height 10
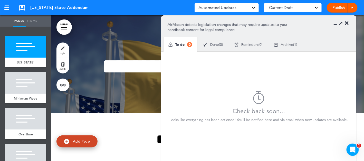
click at [348, 22] on icon at bounding box center [347, 23] width 4 height 5
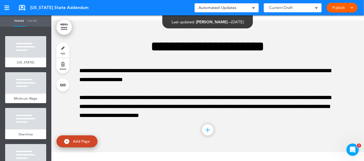
scroll to position [719, 0]
